Goal: Information Seeking & Learning: Learn about a topic

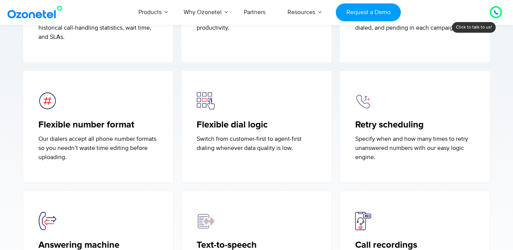
scroll to position [1827, 0]
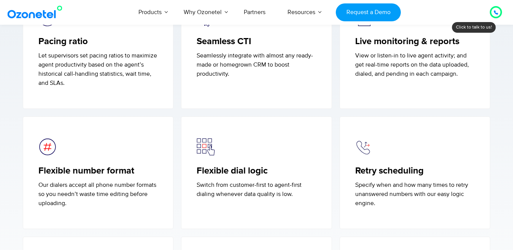
scroll to position [1827, 0]
